Goal: Task Accomplishment & Management: Complete application form

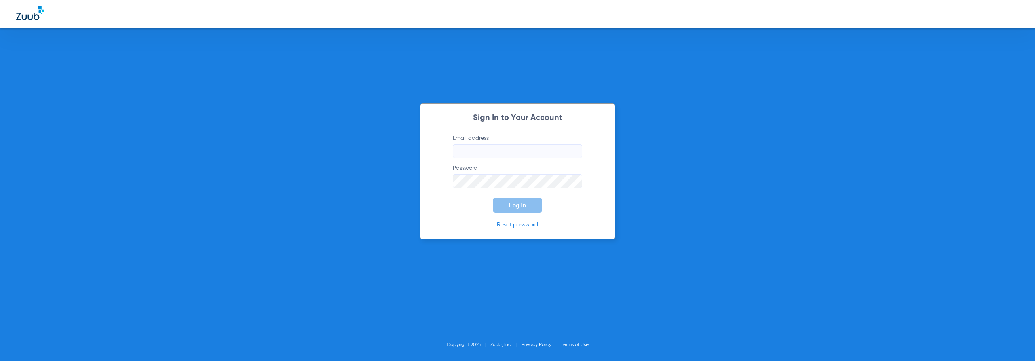
type input "[EMAIL_ADDRESS][DOMAIN_NAME]"
drag, startPoint x: 472, startPoint y: 202, endPoint x: 468, endPoint y: 203, distance: 4.1
click at [467, 203] on form "Email address [EMAIL_ADDRESS][DOMAIN_NAME] Password Log In" at bounding box center [518, 173] width 154 height 78
click at [512, 204] on span "Log In" at bounding box center [517, 205] width 17 height 6
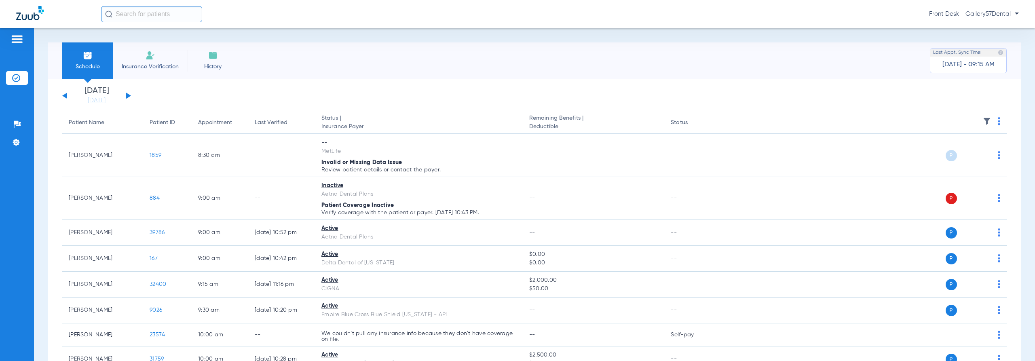
click at [139, 59] on li "Insurance Verification" at bounding box center [150, 60] width 75 height 36
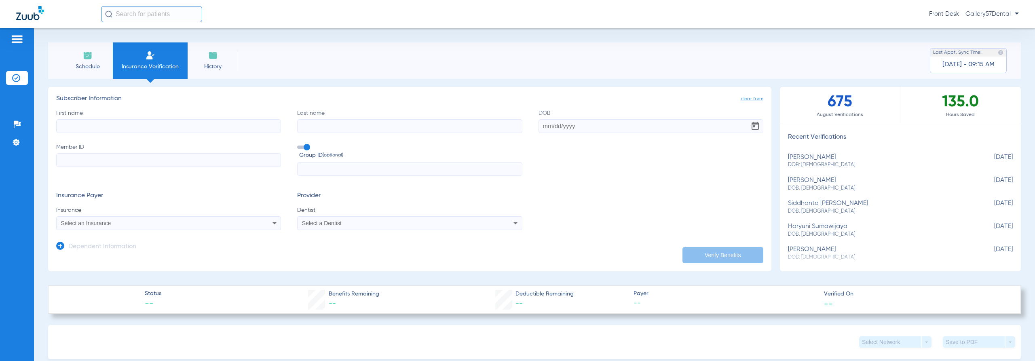
click at [186, 126] on input "First name" at bounding box center [168, 126] width 225 height 14
type input "Brenden"
type input "[PERSON_NAME]"
paste input "[DATE]"
type input "[DATE]"
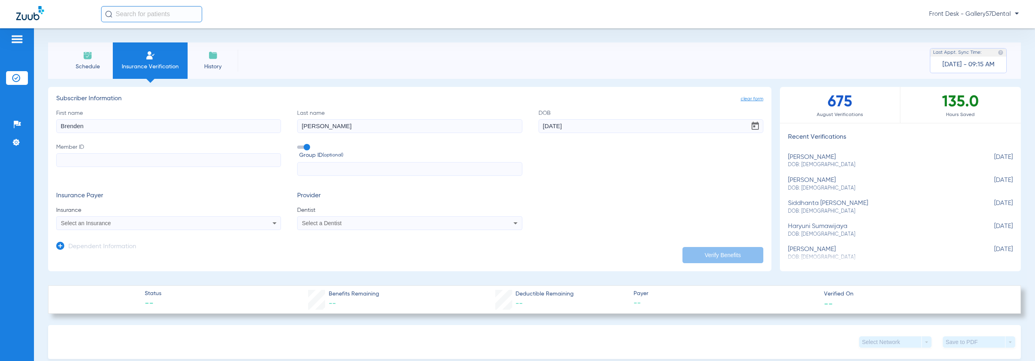
click at [80, 127] on input "Brenden" at bounding box center [168, 126] width 225 height 14
type input "[PERSON_NAME]"
click at [178, 164] on input "Member ID" at bounding box center [168, 160] width 225 height 14
type input "1871398"
click at [176, 216] on app-form-autocomplete "Insurance Select an Insurance" at bounding box center [168, 218] width 225 height 24
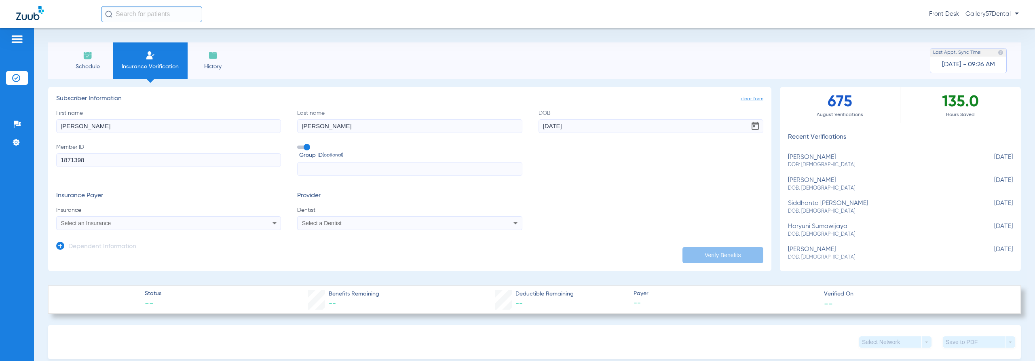
drag, startPoint x: 113, startPoint y: 156, endPoint x: 0, endPoint y: 156, distance: 112.8
click at [0, 156] on div "Patients Insurance Verification Setup Help Center Settings Schedule Insurance V…" at bounding box center [517, 208] width 1035 height 361
click at [245, 222] on div "Select an Insurance" at bounding box center [169, 223] width 224 height 10
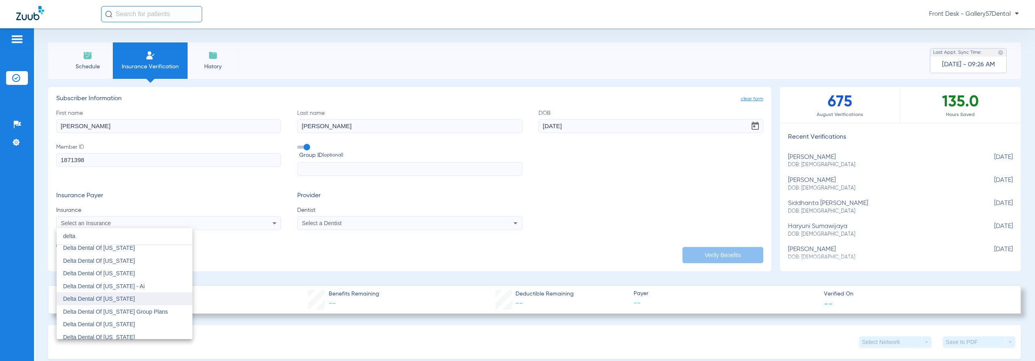
scroll to position [324, 0]
type input "delta"
click at [120, 322] on mat-option "Delta Dental Of [US_STATE]" at bounding box center [125, 323] width 136 height 13
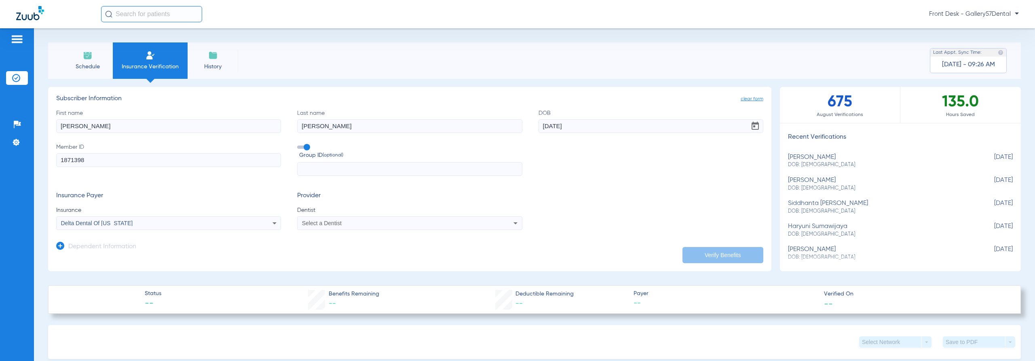
click at [315, 224] on span "Select a Dentist" at bounding box center [322, 223] width 40 height 6
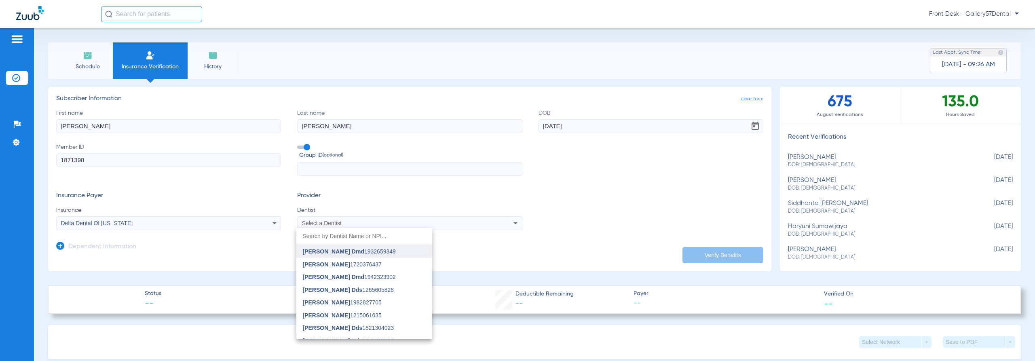
click at [317, 252] on span "[PERSON_NAME] Dmd" at bounding box center [333, 251] width 61 height 6
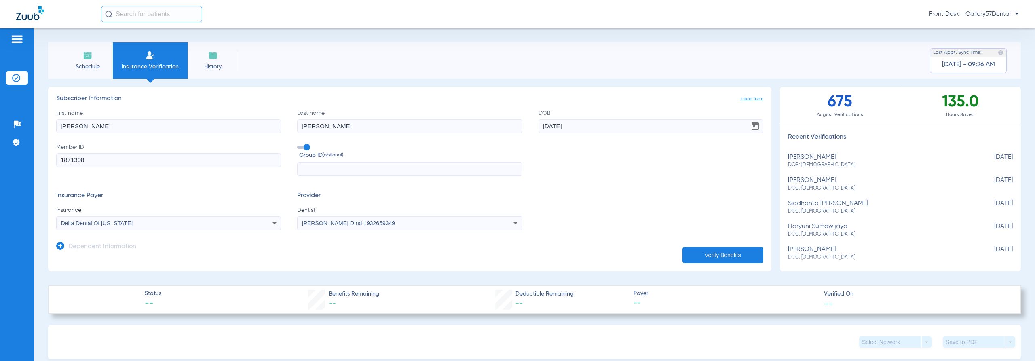
click at [705, 249] on button "Verify Benefits" at bounding box center [723, 255] width 81 height 16
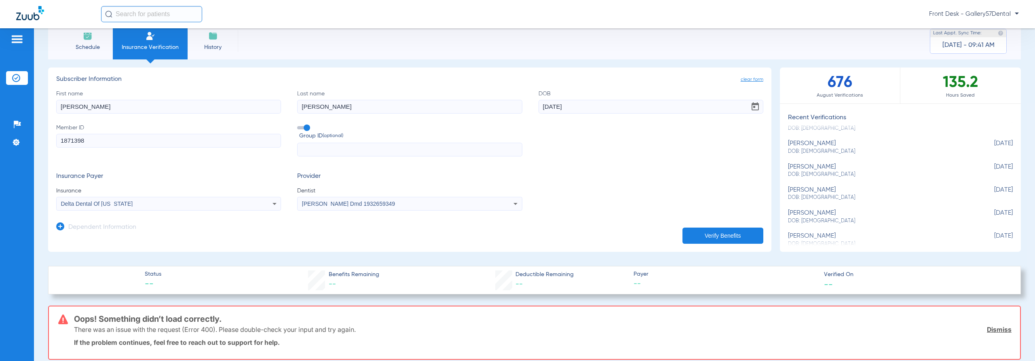
scroll to position [141, 0]
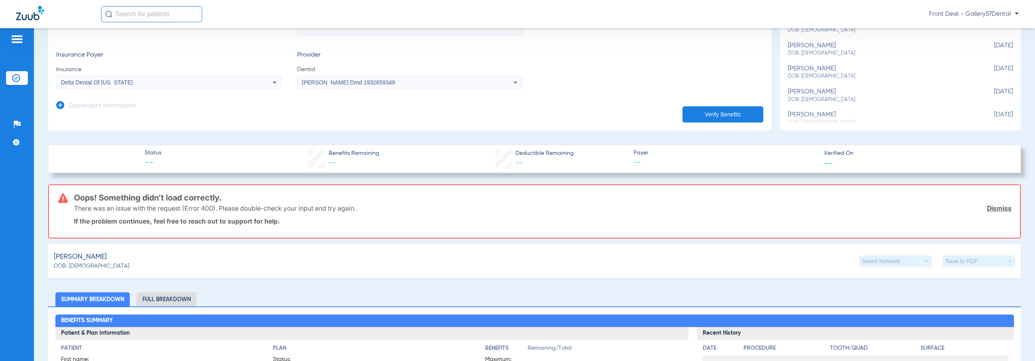
click at [736, 112] on button "Verify Benefits" at bounding box center [723, 114] width 81 height 16
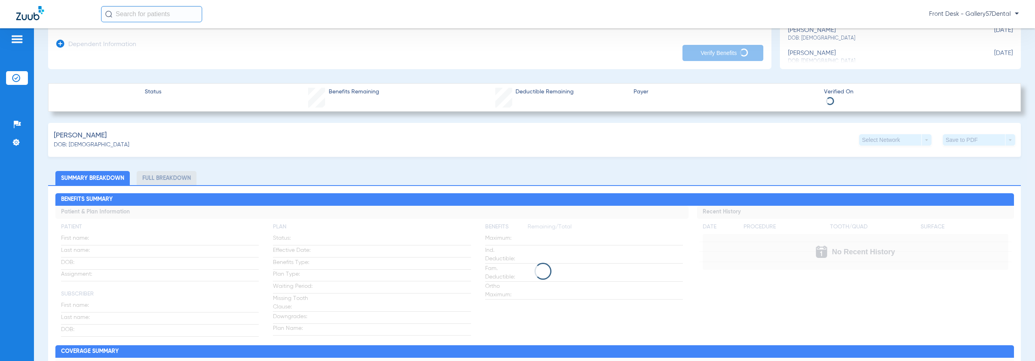
scroll to position [216, 0]
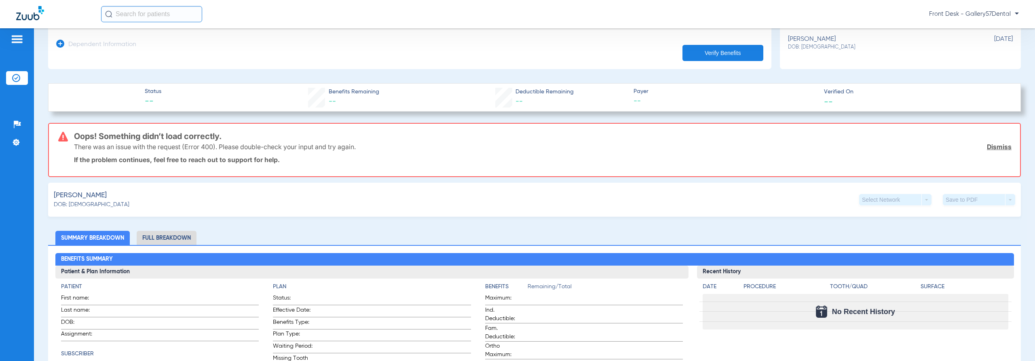
drag, startPoint x: 124, startPoint y: 167, endPoint x: 53, endPoint y: 144, distance: 74.8
click at [53, 144] on div "Oops! Something didn’t load correctly. There was an issue with the request (Err…" at bounding box center [534, 150] width 973 height 54
drag, startPoint x: 53, startPoint y: 144, endPoint x: 304, endPoint y: 190, distance: 255.8
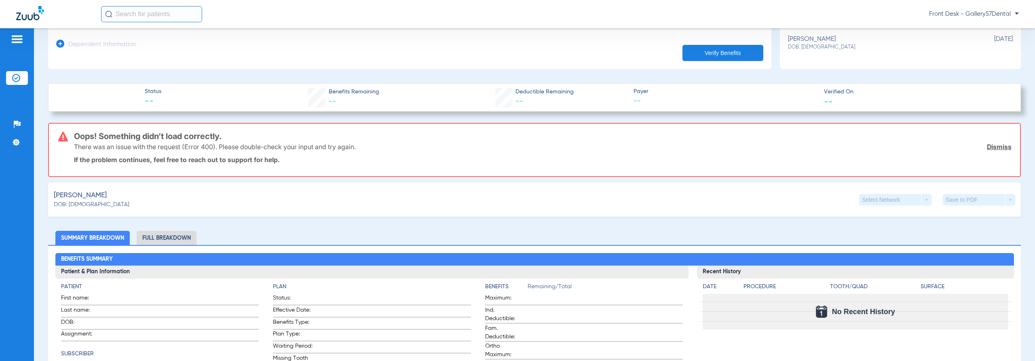
click at [304, 190] on div "[PERSON_NAME]: [DEMOGRAPHIC_DATA] Select Network arrow_drop_down Save to PDF ar…" at bounding box center [534, 200] width 973 height 34
click at [307, 167] on div "Oops! Something didn’t load correctly. There was an issue with the request (Err…" at bounding box center [543, 150] width 938 height 53
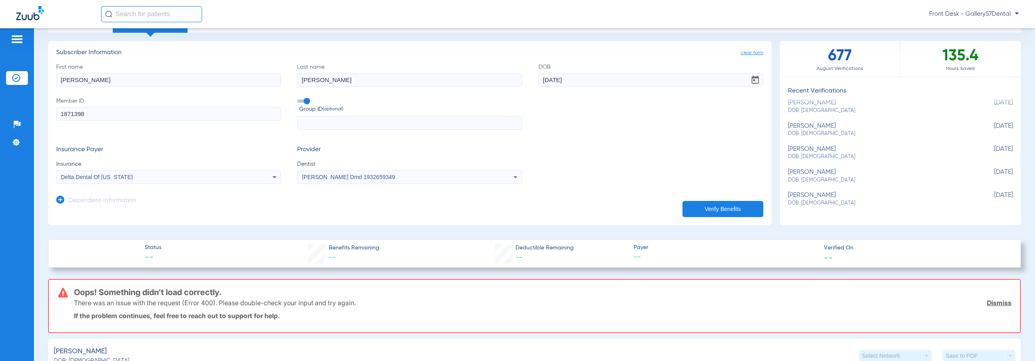
scroll to position [40, 0]
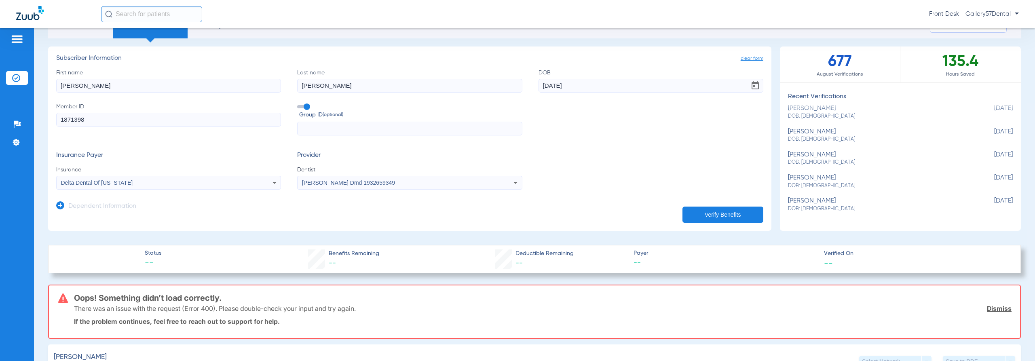
click at [165, 83] on input "[PERSON_NAME]" at bounding box center [168, 86] width 225 height 14
click at [338, 83] on input "[PERSON_NAME]" at bounding box center [409, 86] width 225 height 14
click at [298, 85] on input "[PERSON_NAME]" at bounding box center [409, 86] width 225 height 14
click at [569, 89] on input "[DATE]" at bounding box center [651, 86] width 225 height 14
drag, startPoint x: 147, startPoint y: 106, endPoint x: 89, endPoint y: 118, distance: 59.4
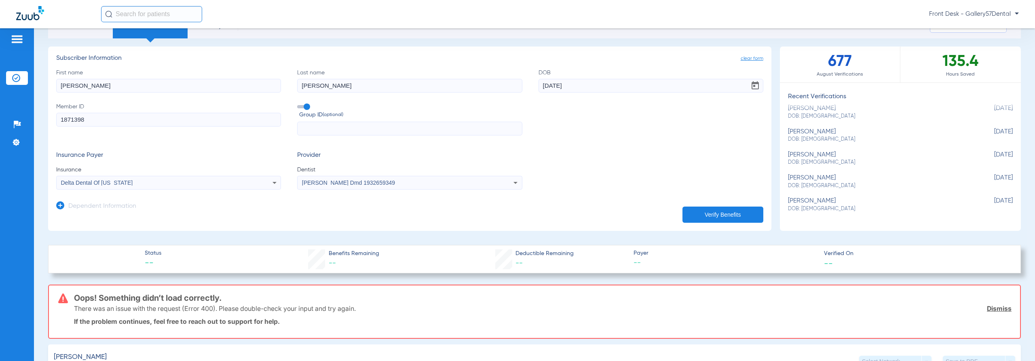
click at [143, 109] on label "Member ID 1871398" at bounding box center [168, 119] width 225 height 33
click at [143, 113] on input "1871398" at bounding box center [168, 120] width 225 height 14
click at [123, 119] on input "1871398" at bounding box center [168, 120] width 225 height 14
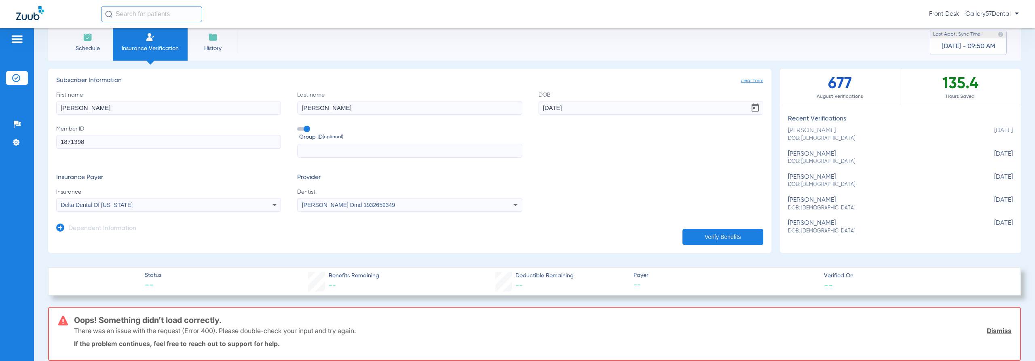
scroll to position [0, 0]
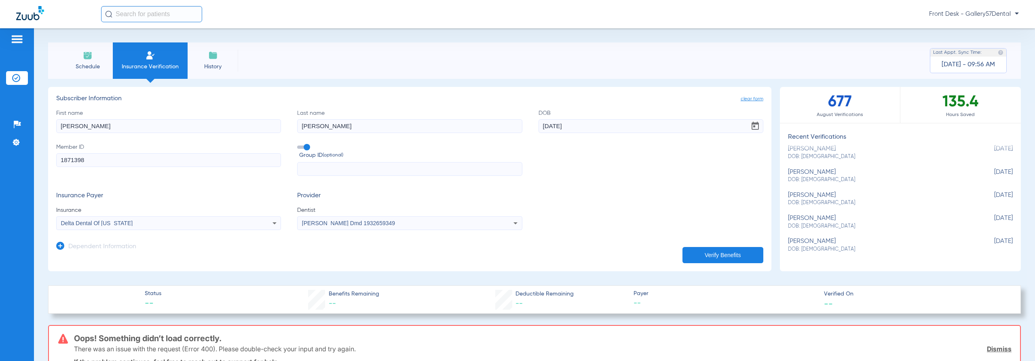
click at [125, 57] on li "Insurance Verification" at bounding box center [150, 60] width 75 height 36
click at [38, 10] on img at bounding box center [30, 13] width 28 height 14
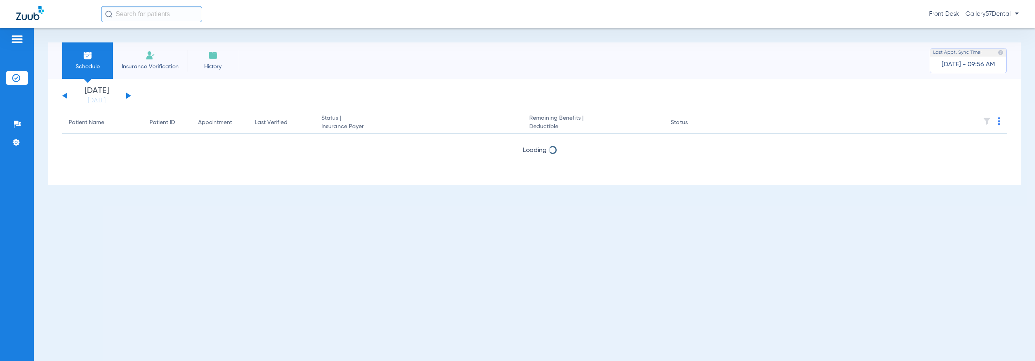
click at [127, 51] on li "Insurance Verification" at bounding box center [150, 60] width 75 height 36
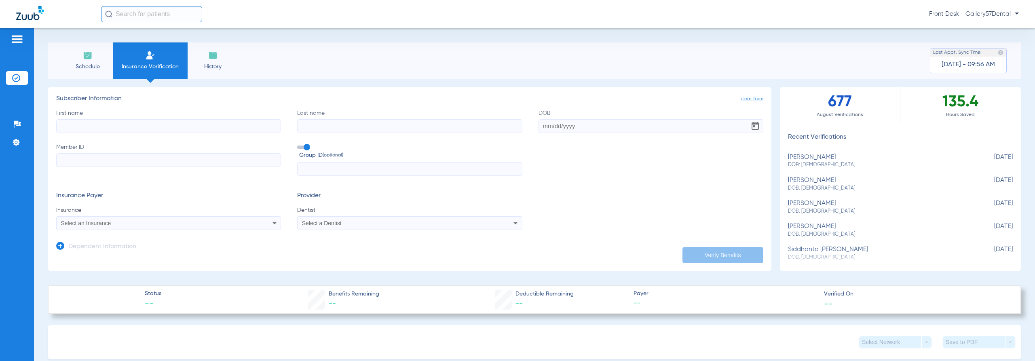
click at [193, 118] on label "First name" at bounding box center [168, 121] width 225 height 24
click at [193, 119] on input "First name" at bounding box center [168, 126] width 225 height 14
type input "[PERSON_NAME]"
paste input "[DATE]"
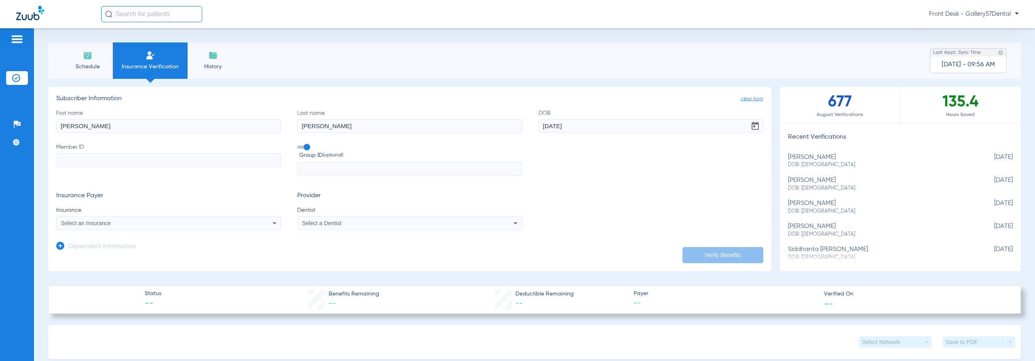
type input "[DATE]"
click at [180, 156] on input "Member ID" at bounding box center [168, 160] width 225 height 14
paste input "U80655432"
type input "U80655432"
click at [261, 220] on div "Select an Insurance" at bounding box center [169, 223] width 224 height 10
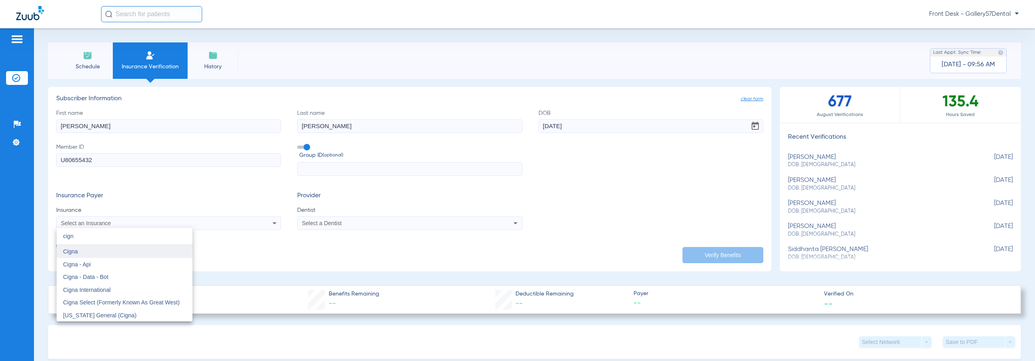
type input "cign"
click at [143, 251] on mat-option "Cigna" at bounding box center [125, 251] width 136 height 13
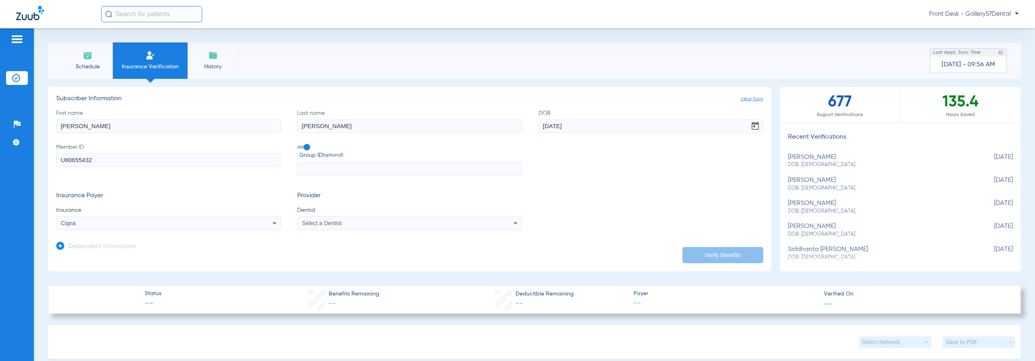
click at [341, 221] on div "Select a Dentist" at bounding box center [388, 223] width 173 height 6
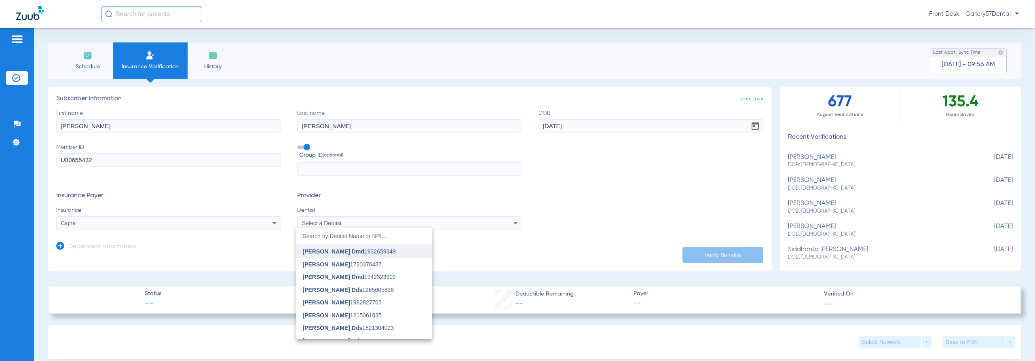
click at [389, 252] on span "[PERSON_NAME] Dmd 1932659349" at bounding box center [349, 252] width 93 height 6
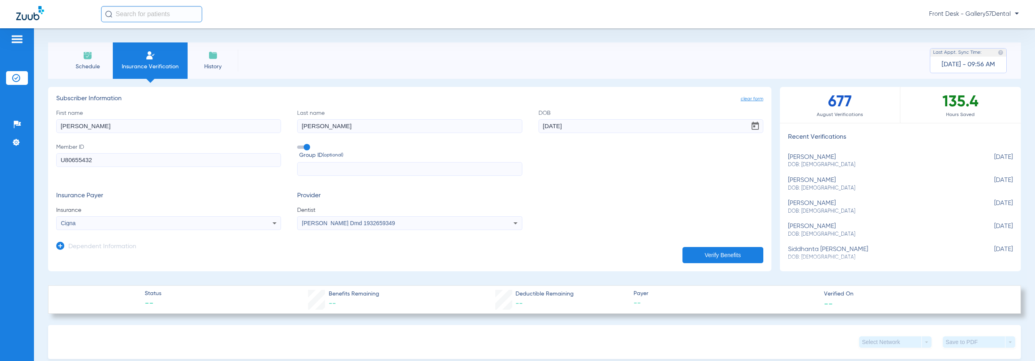
click at [737, 245] on app-dependent-form "Dependent Information" at bounding box center [409, 243] width 707 height 27
click at [731, 255] on button "Verify Benefits" at bounding box center [723, 255] width 81 height 16
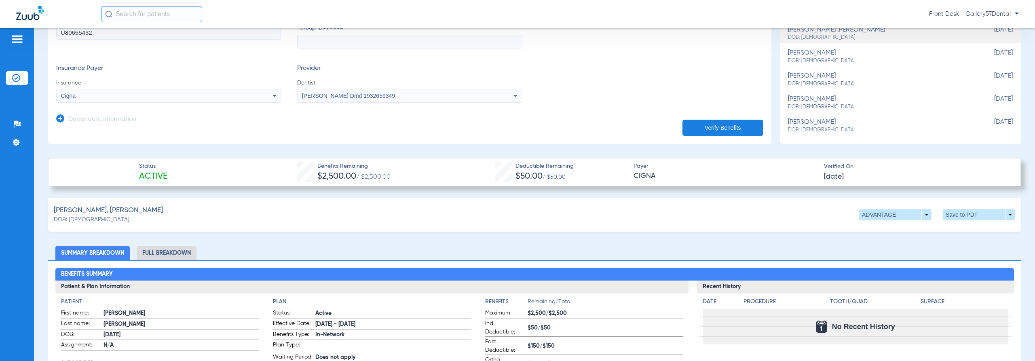
scroll to position [121, 0]
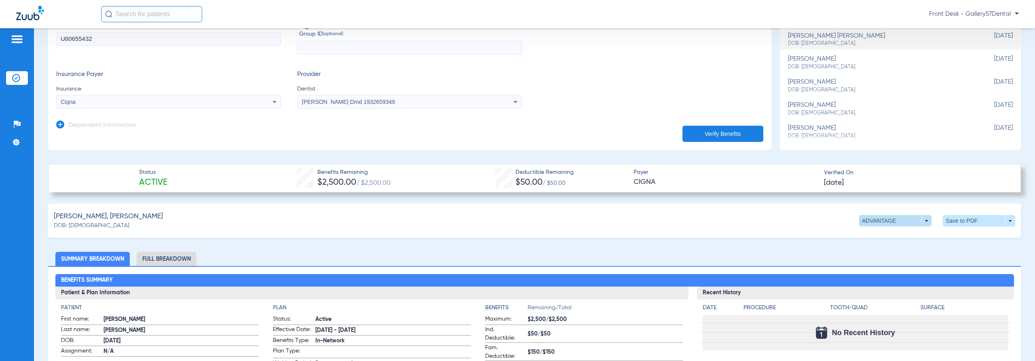
click at [921, 223] on span at bounding box center [895, 220] width 72 height 11
click at [884, 249] on button "Out of Network" at bounding box center [879, 252] width 51 height 16
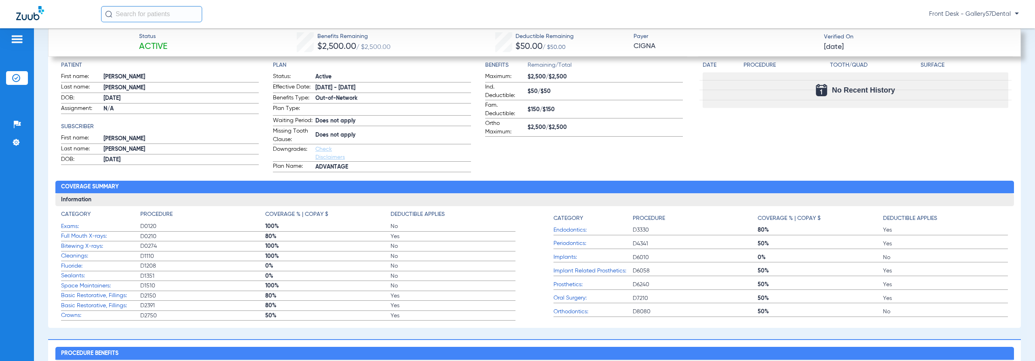
scroll to position [81, 0]
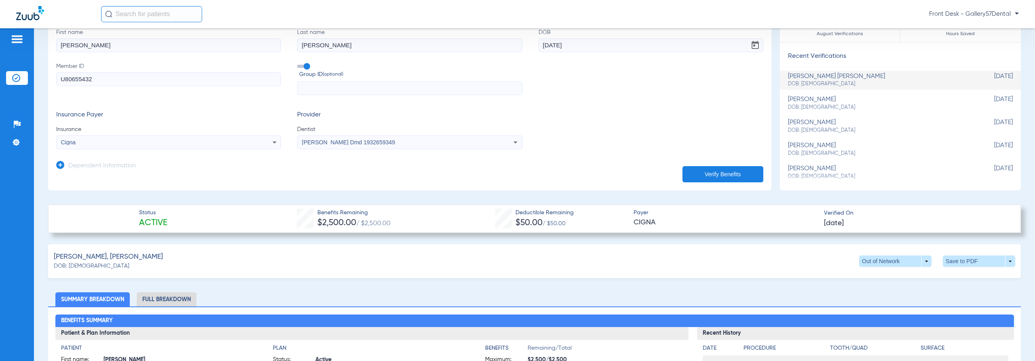
click at [176, 294] on li "Full Breakdown" at bounding box center [167, 299] width 60 height 14
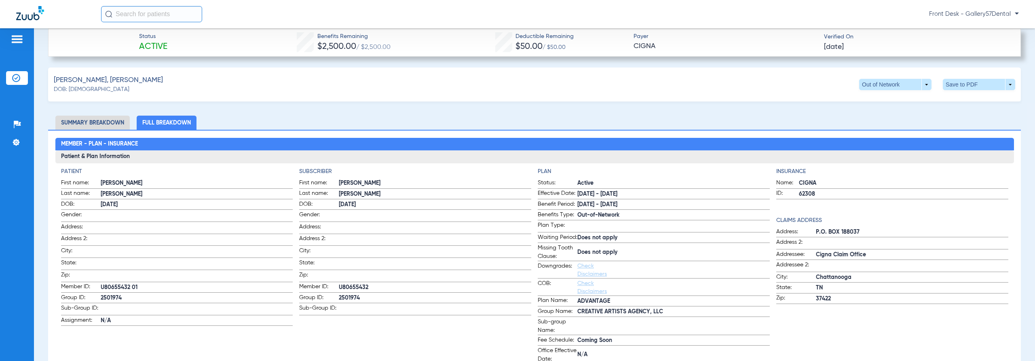
scroll to position [243, 0]
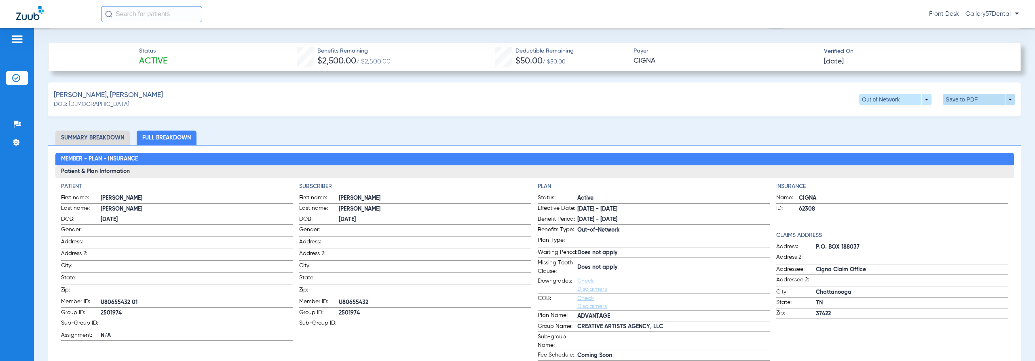
click at [946, 97] on span at bounding box center [979, 99] width 72 height 11
click at [923, 115] on span "Save to PDF" at bounding box center [913, 115] width 32 height 6
drag, startPoint x: 339, startPoint y: 298, endPoint x: 372, endPoint y: 298, distance: 32.4
click at [372, 298] on span "U80655432" at bounding box center [435, 302] width 193 height 8
copy span "U80655432"
